Goal: Information Seeking & Learning: Check status

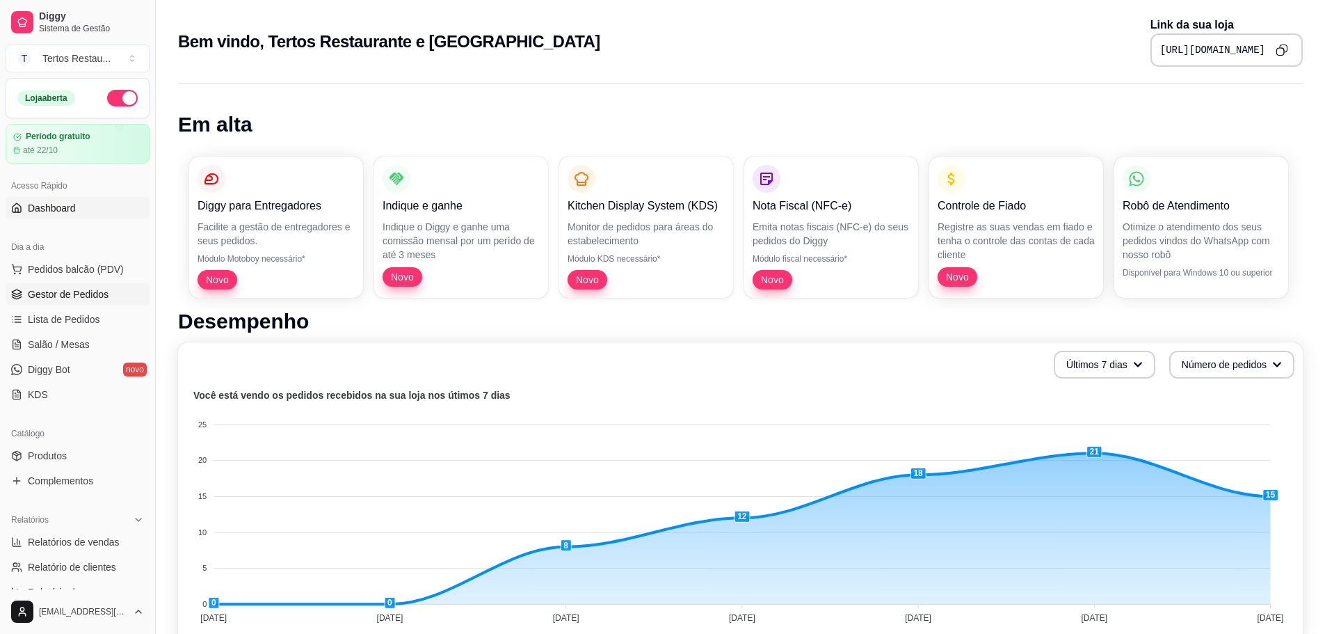
click at [60, 288] on span "Gestor de Pedidos" at bounding box center [68, 294] width 81 height 14
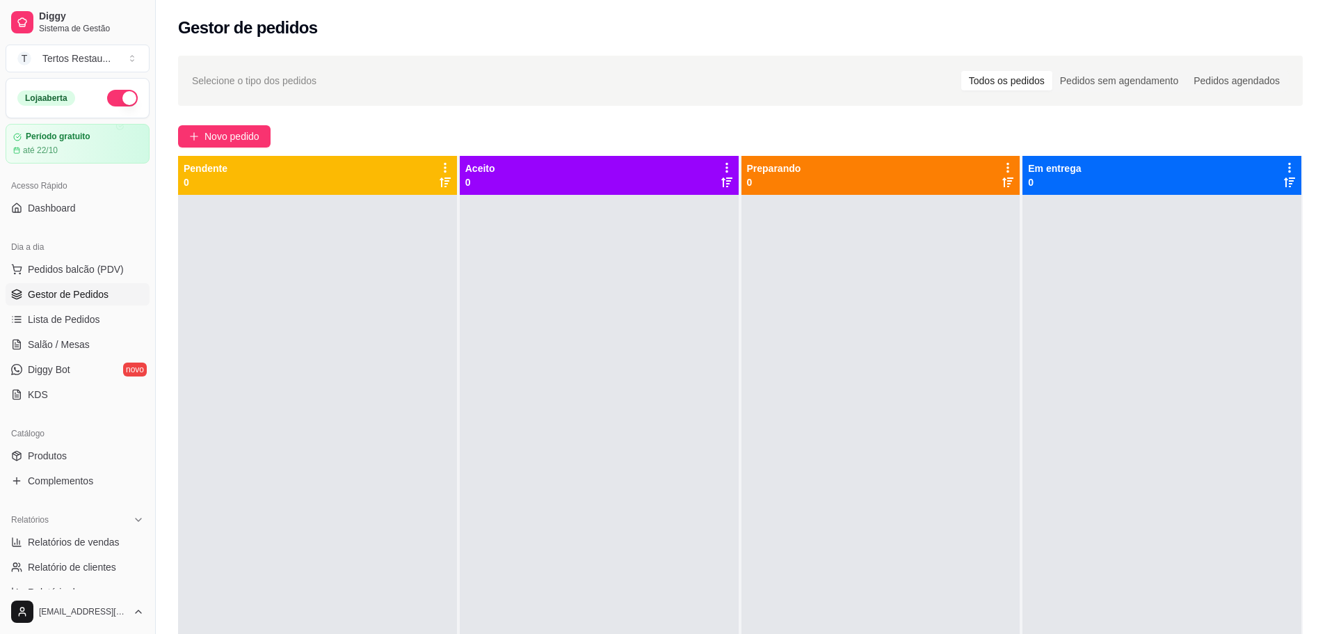
click at [1015, 79] on div "Todos os pedidos" at bounding box center [1006, 80] width 91 height 19
click at [961, 71] on input "Todos os pedidos" at bounding box center [961, 71] width 0 height 0
click at [1120, 83] on div "Pedidos sem agendamento" at bounding box center [1120, 80] width 134 height 19
click at [1053, 71] on input "Pedidos sem agendamento" at bounding box center [1053, 71] width 0 height 0
click at [1314, 88] on div "Selecione o tipo dos pedidos Todos os pedidos Pedidos sem agendamento Pedidos a…" at bounding box center [741, 426] width 1170 height 759
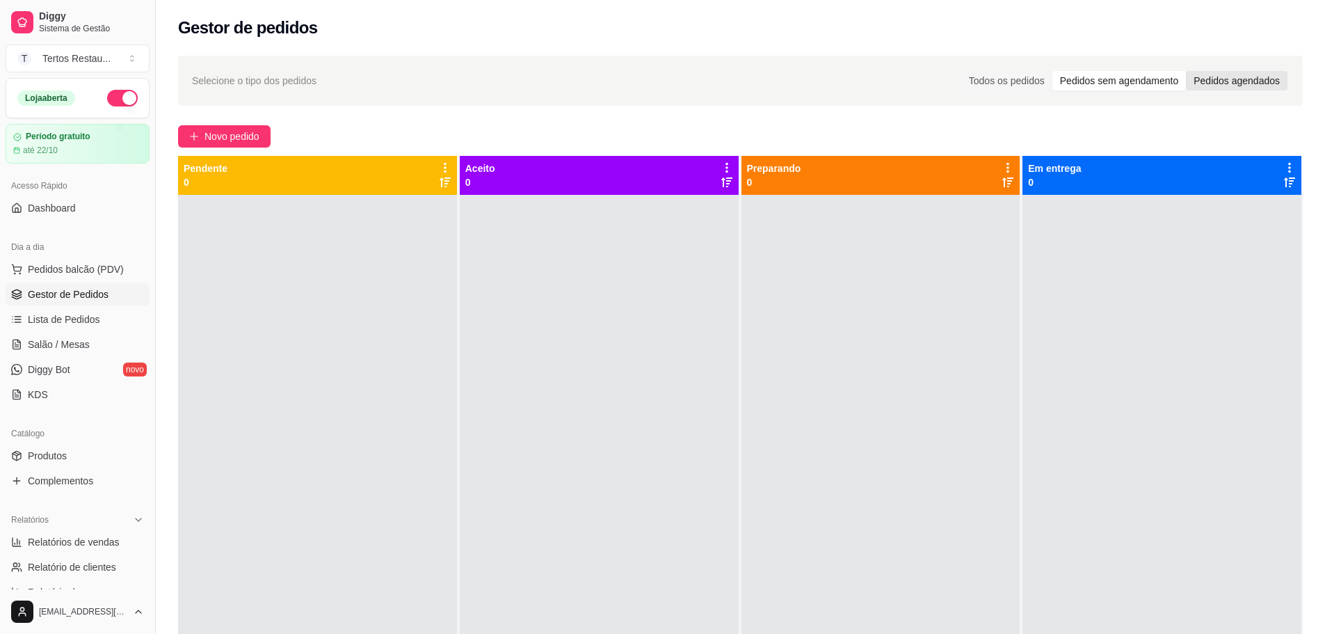
click at [1259, 82] on div "Pedidos agendados" at bounding box center [1237, 80] width 102 height 19
click at [1186, 71] on input "Pedidos agendados" at bounding box center [1186, 71] width 0 height 0
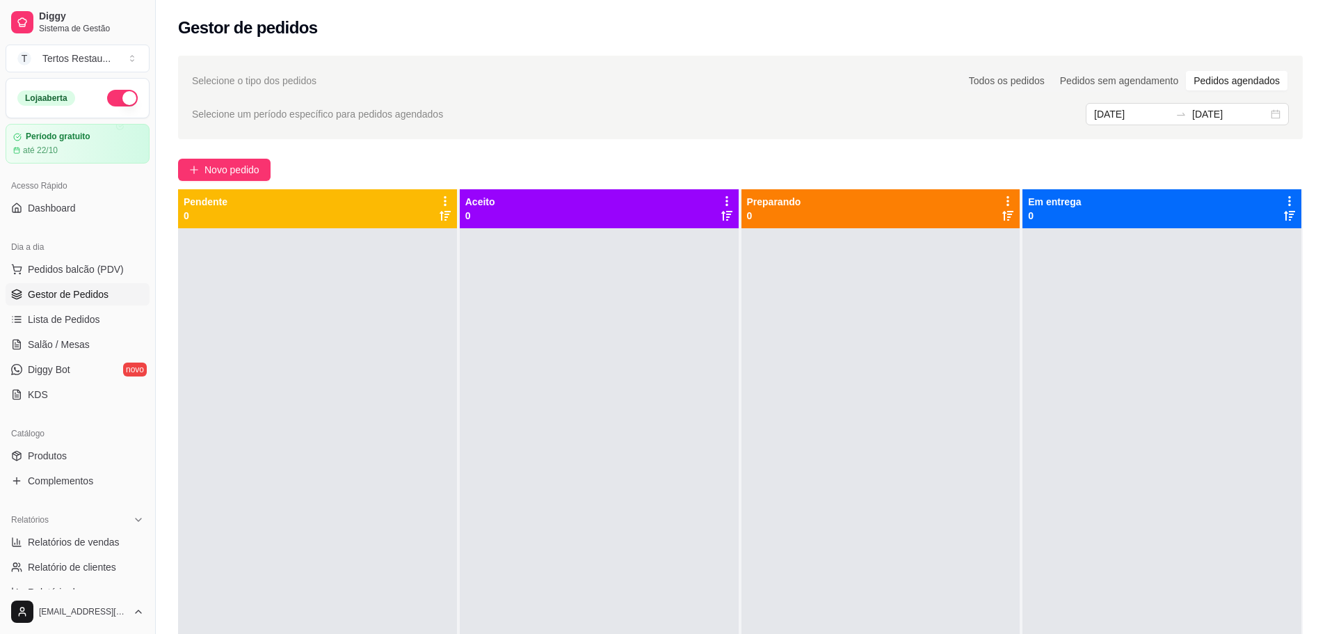
click at [218, 77] on span "Selecione o tipo dos pedidos" at bounding box center [254, 80] width 125 height 15
click at [264, 31] on h2 "Gestor de pedidos" at bounding box center [248, 28] width 140 height 22
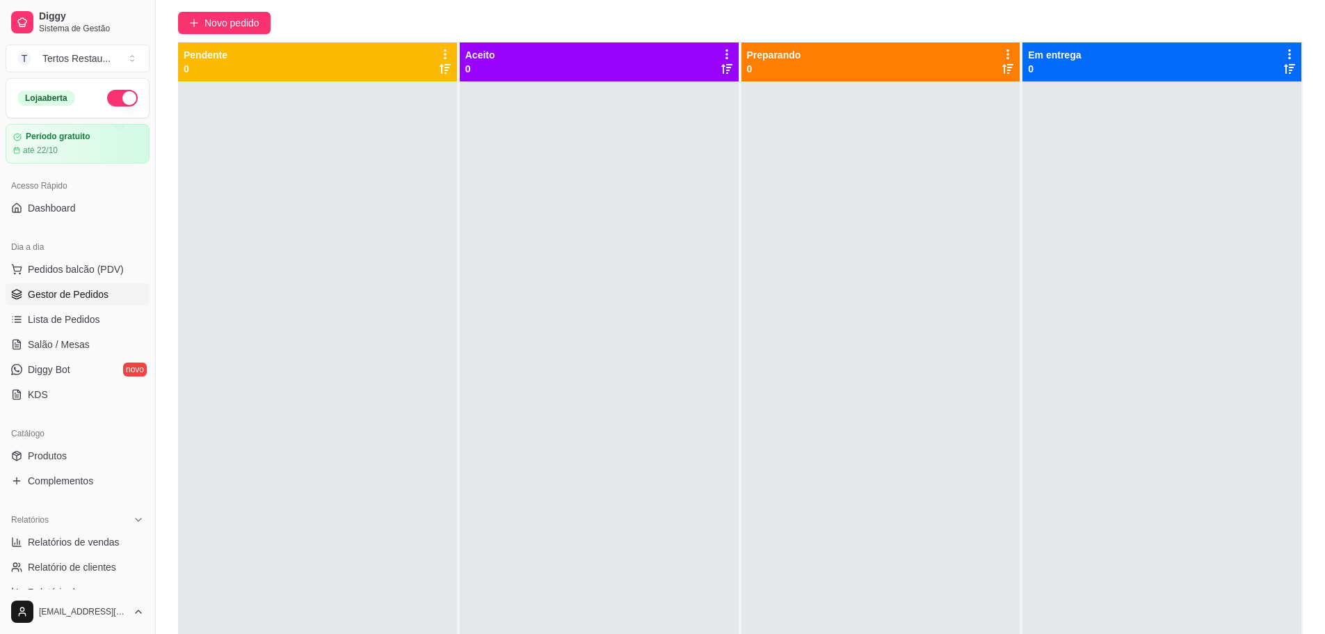
scroll to position [246, 0]
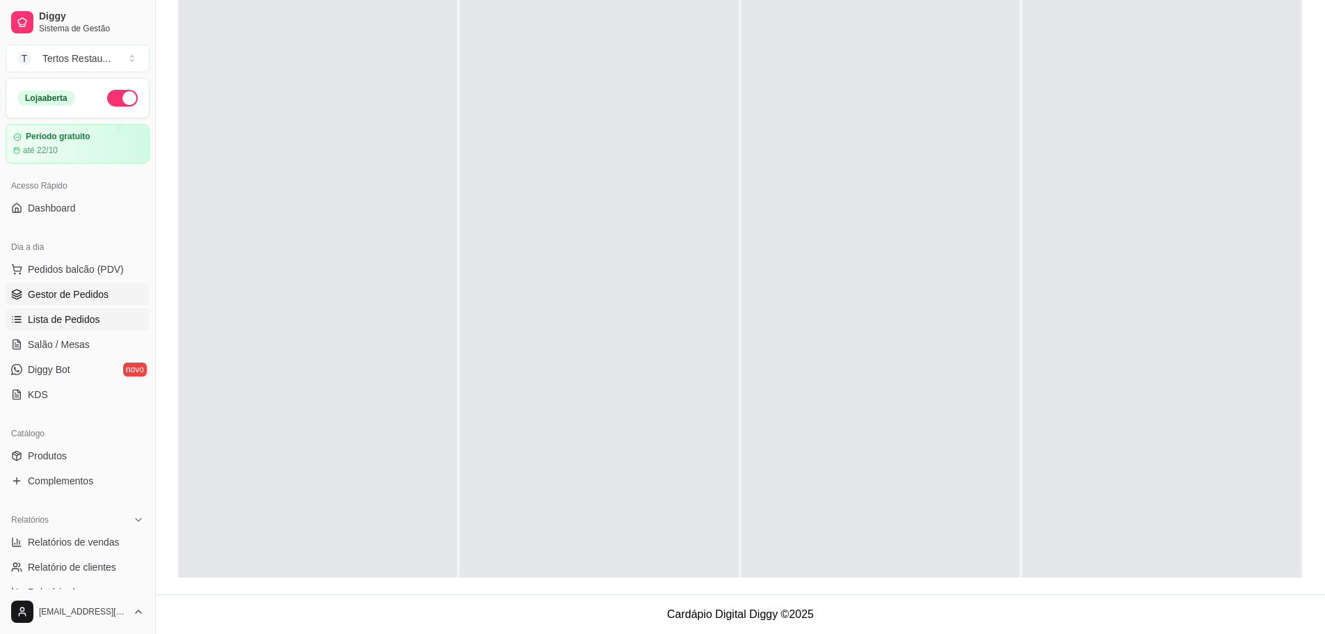
click at [29, 316] on span "Lista de Pedidos" at bounding box center [64, 319] width 72 height 14
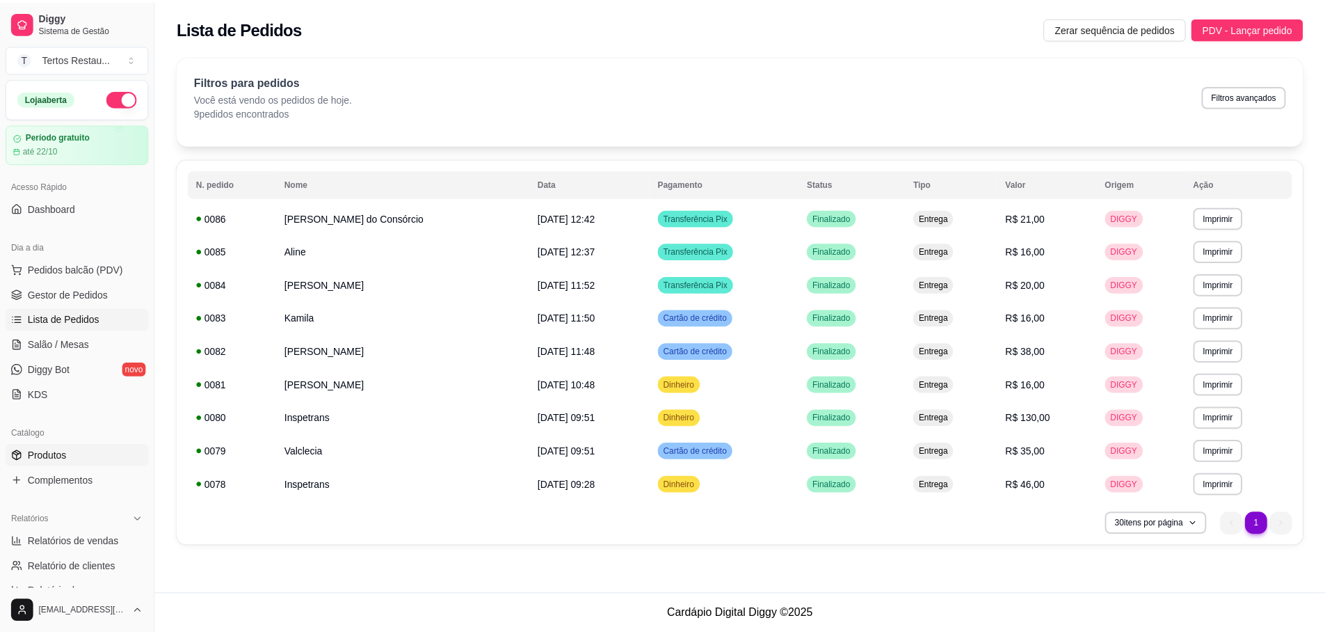
scroll to position [139, 0]
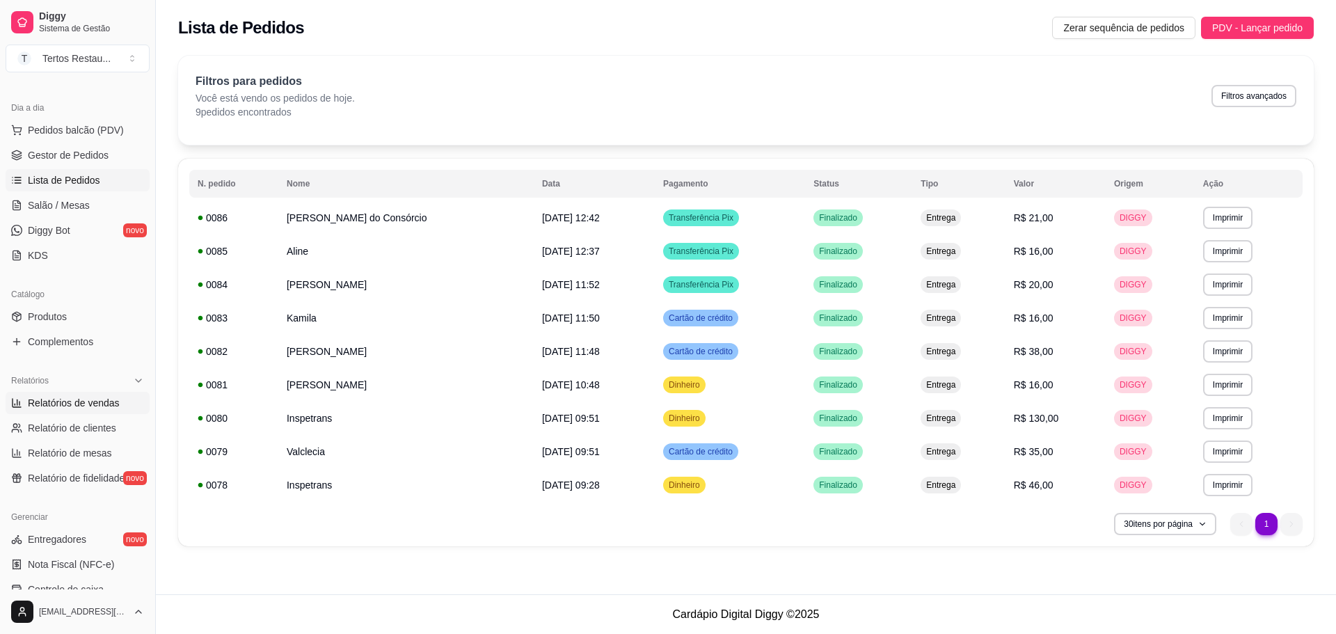
click at [84, 399] on span "Relatórios de vendas" at bounding box center [74, 403] width 92 height 14
select select "ALL"
select select "0"
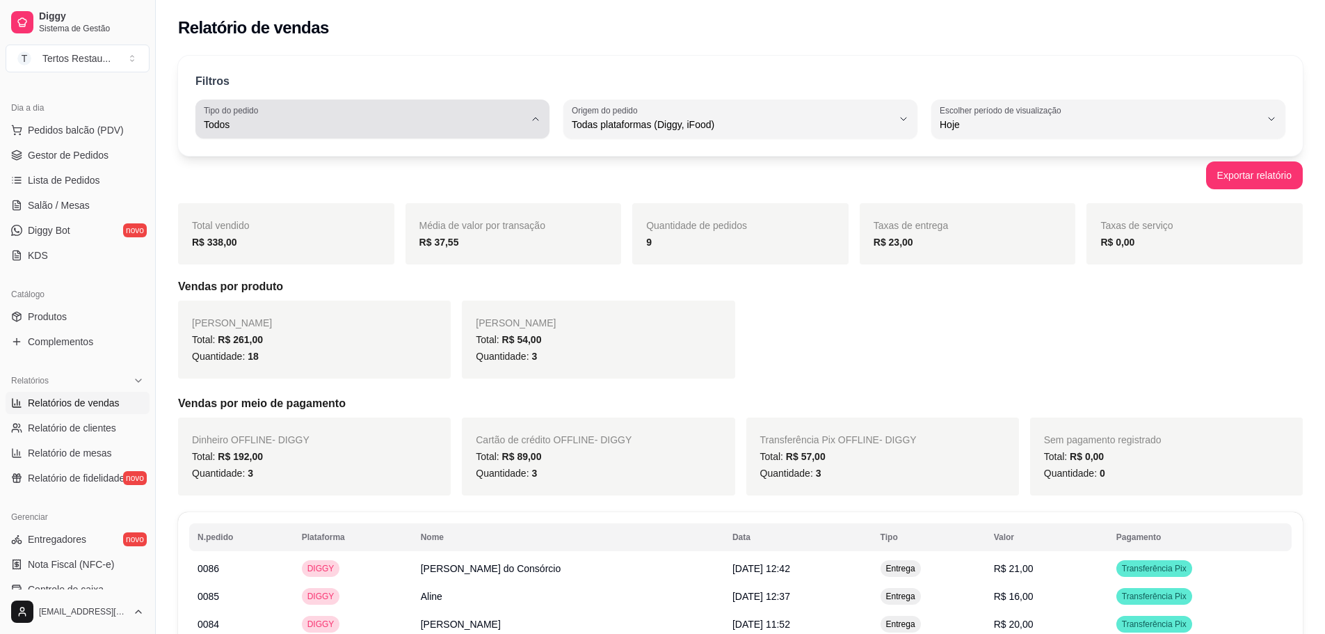
click at [327, 120] on span "Todos" at bounding box center [364, 125] width 321 height 14
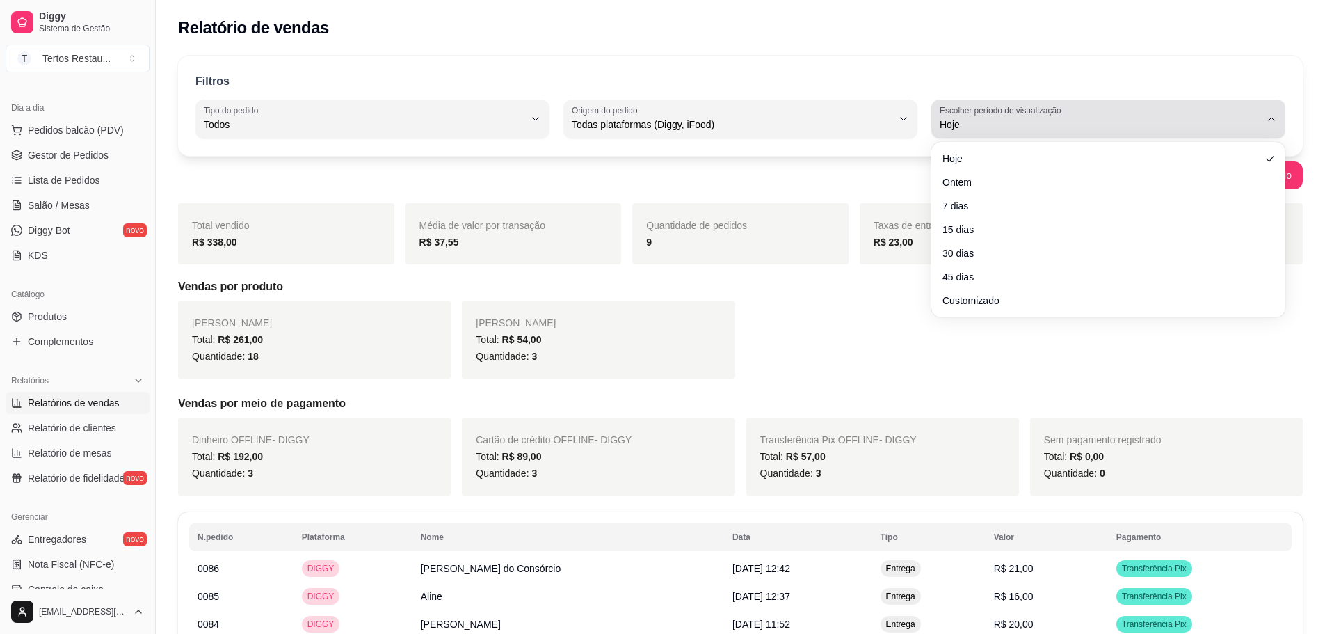
click at [993, 129] on span "Hoje" at bounding box center [1100, 125] width 321 height 14
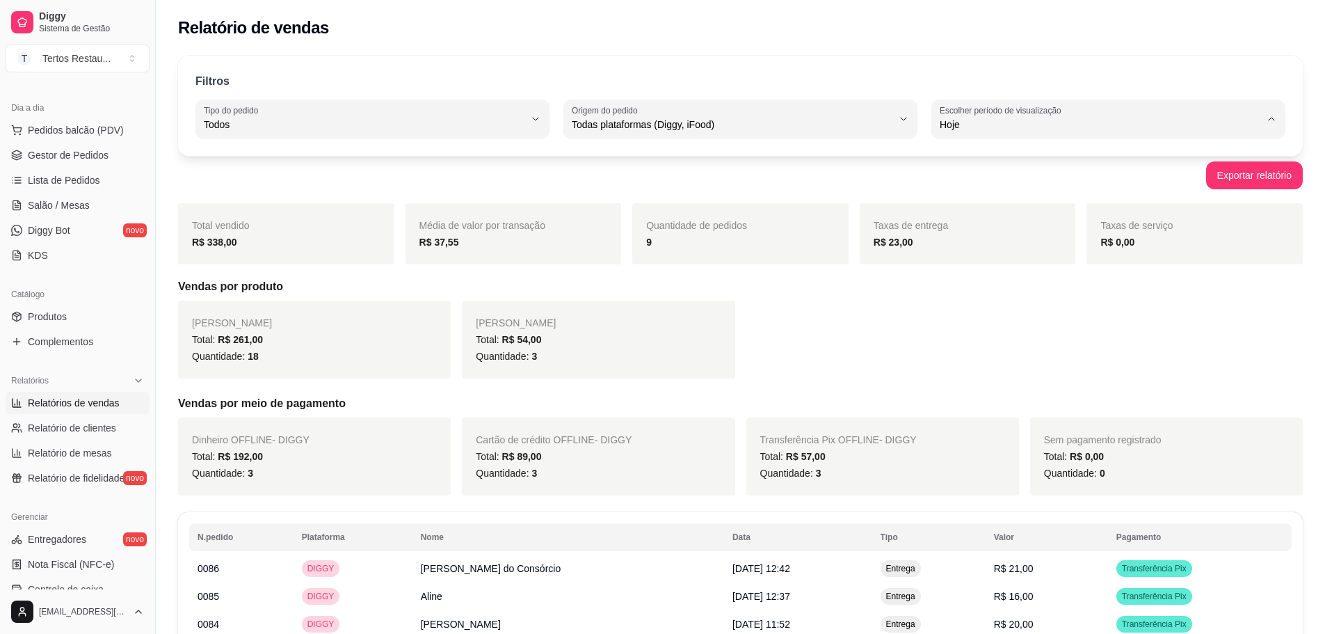
click at [973, 154] on span "Hoje" at bounding box center [1102, 157] width 305 height 13
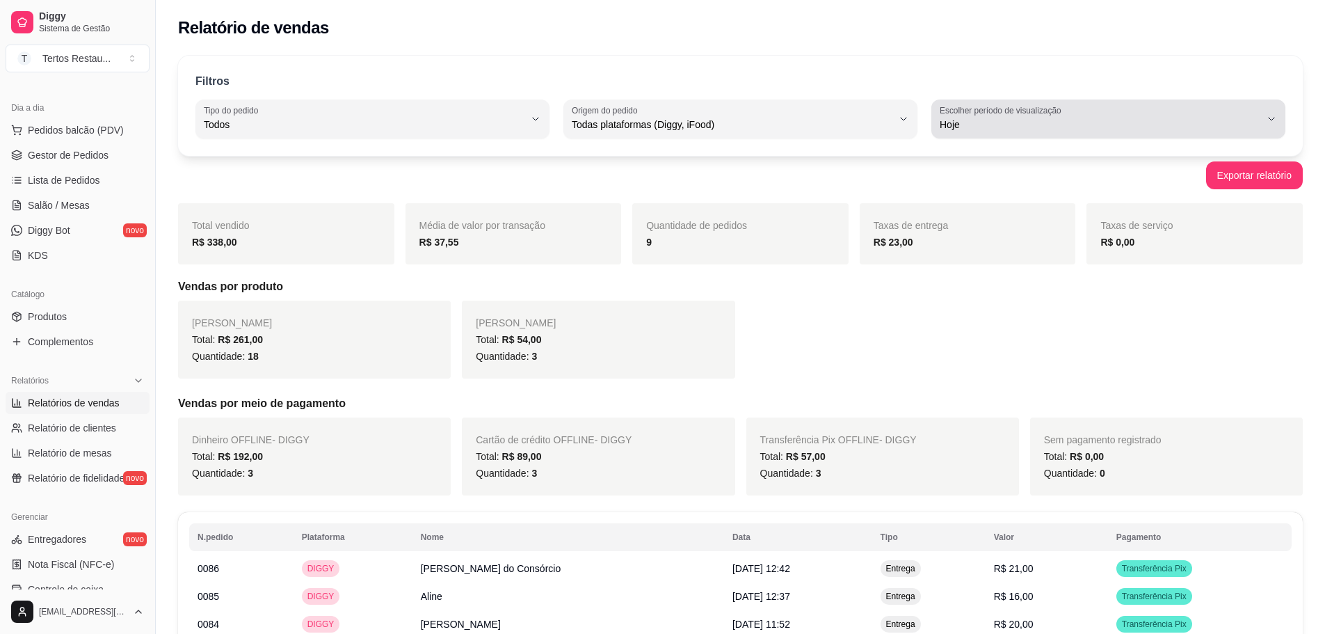
click at [1098, 120] on span "Hoje" at bounding box center [1100, 125] width 321 height 14
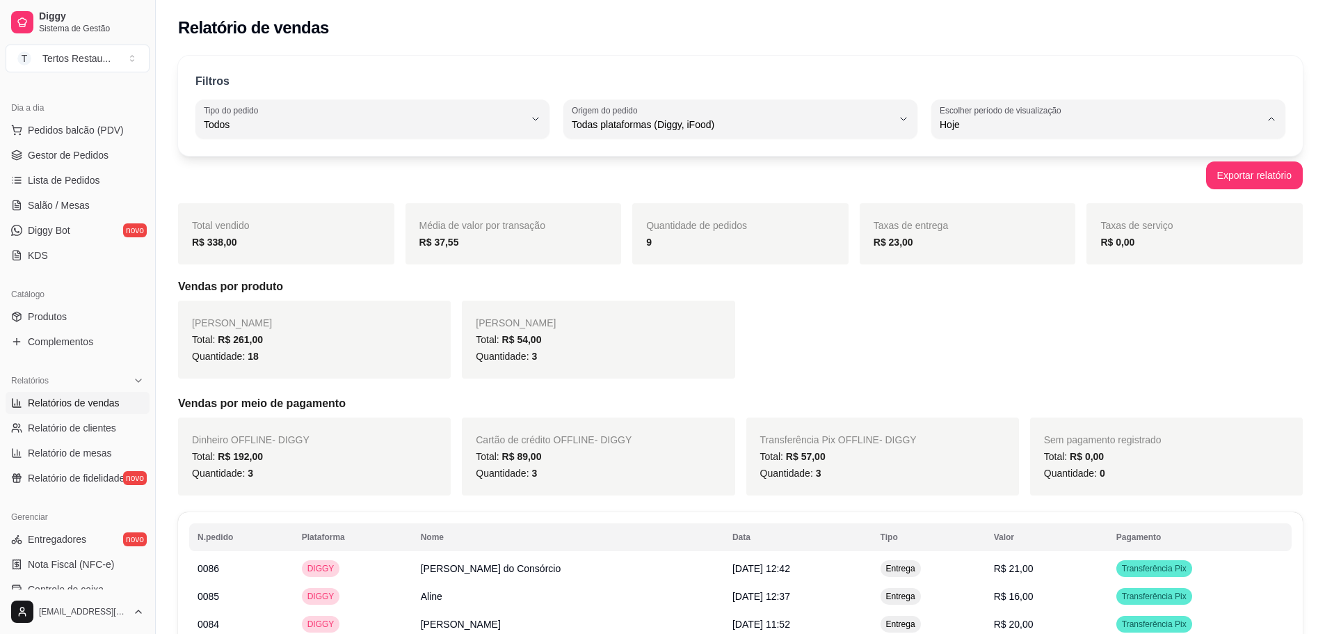
click at [973, 198] on li "7 dias" at bounding box center [1108, 204] width 329 height 22
type input "7"
select select "7"
